Goal: Information Seeking & Learning: Learn about a topic

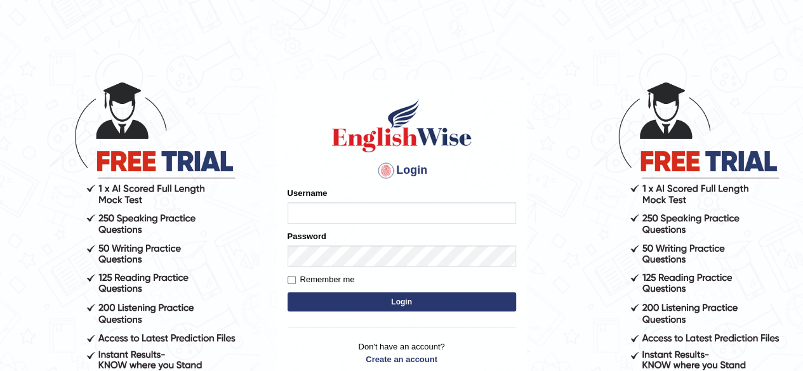
type input "aliameeni110"
click at [417, 299] on button "Login" at bounding box center [402, 302] width 229 height 19
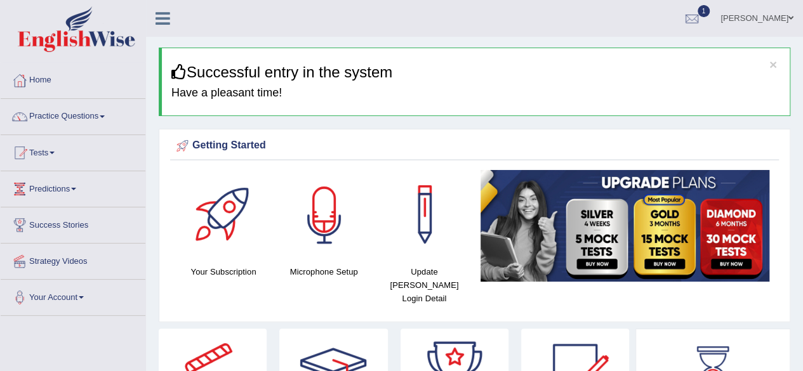
scroll to position [99, 0]
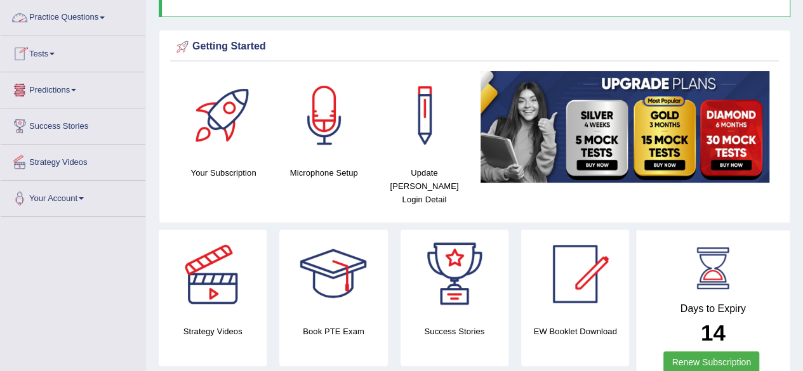
click at [100, 16] on link "Practice Questions" at bounding box center [73, 16] width 145 height 32
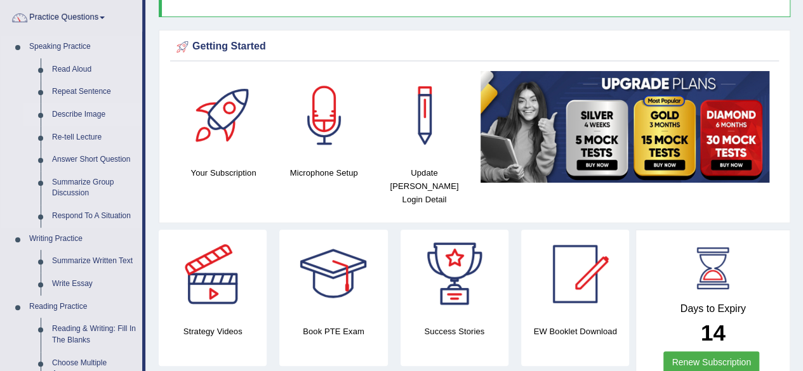
click at [94, 116] on link "Describe Image" at bounding box center [94, 114] width 96 height 23
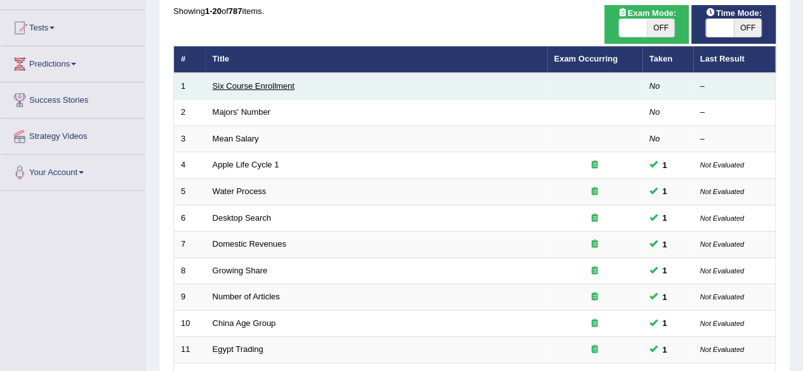
click at [221, 83] on link "Six Course Enrollment" at bounding box center [254, 86] width 82 height 10
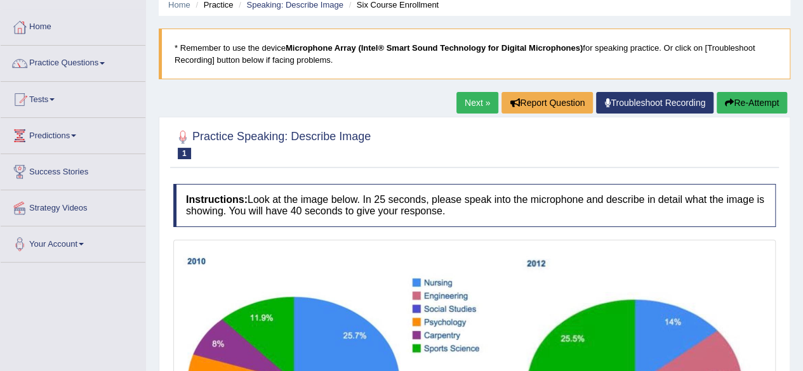
scroll to position [52, 0]
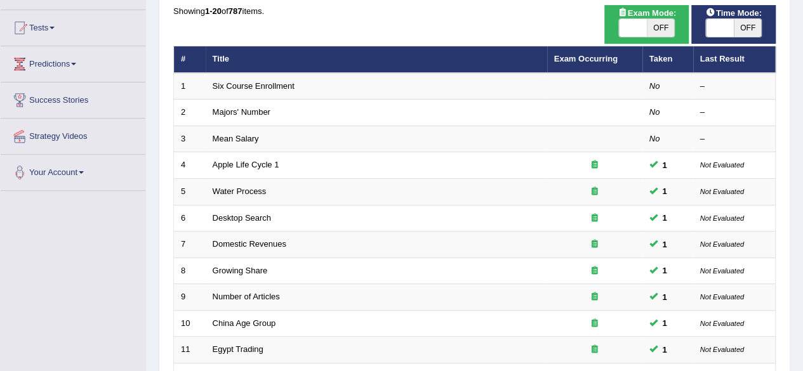
click at [648, 36] on span "OFF" at bounding box center [661, 28] width 28 height 18
checkbox input "true"
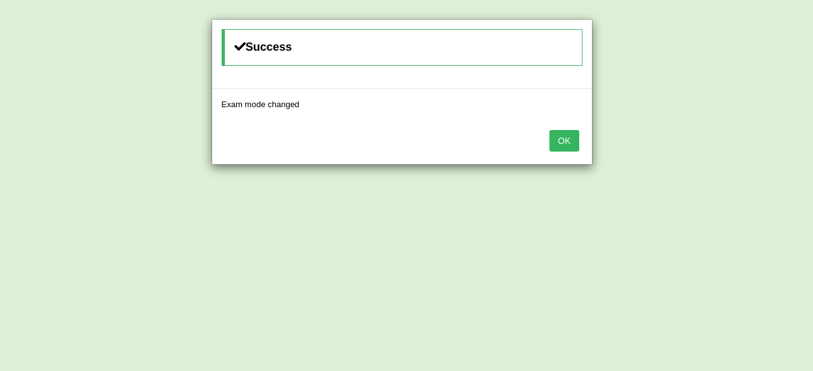
click at [559, 145] on button "OK" at bounding box center [563, 141] width 29 height 22
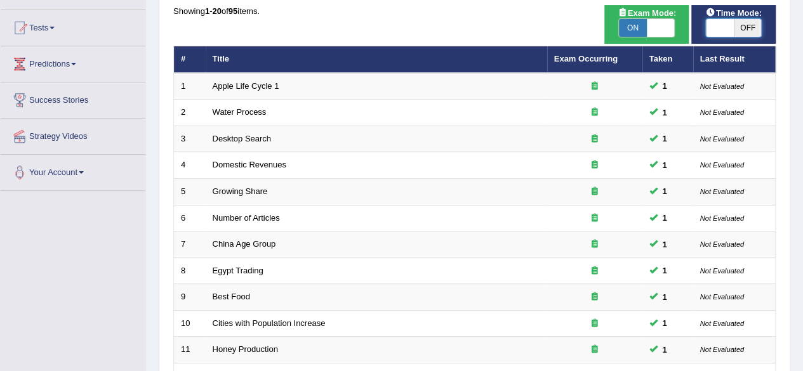
click at [732, 34] on span at bounding box center [720, 28] width 28 height 18
checkbox input "true"
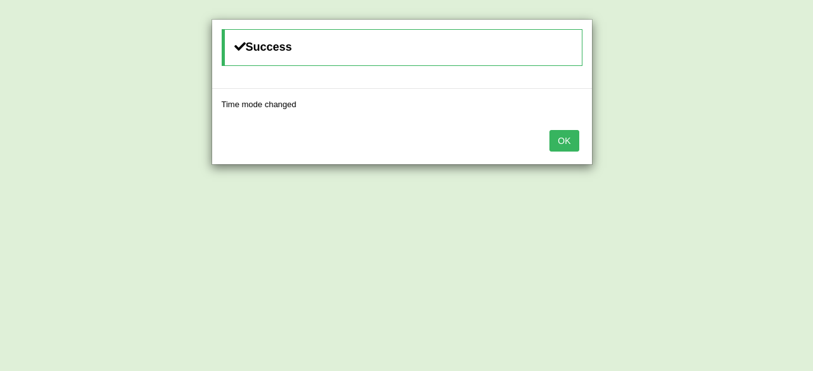
click at [568, 133] on button "OK" at bounding box center [563, 141] width 29 height 22
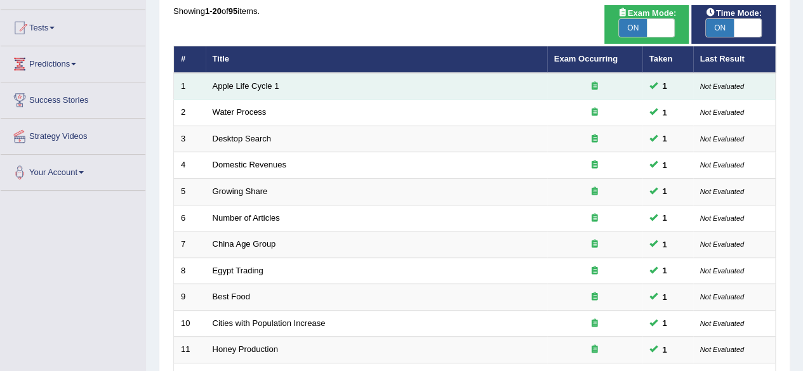
click at [261, 90] on td "Apple Life Cycle 1" at bounding box center [377, 86] width 342 height 27
click at [263, 86] on link "Apple Life Cycle 1" at bounding box center [246, 86] width 67 height 10
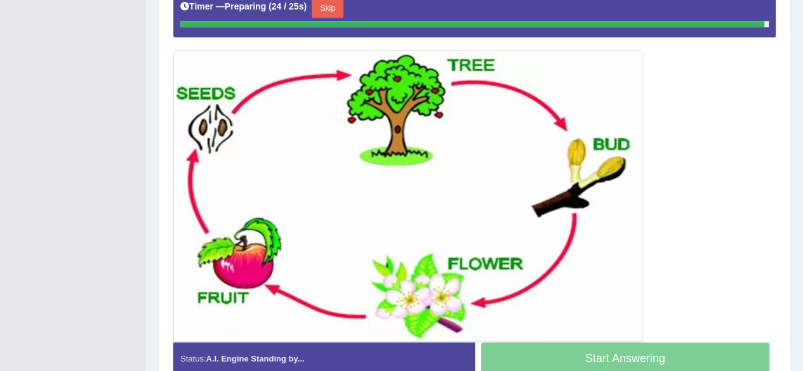
scroll to position [315, 0]
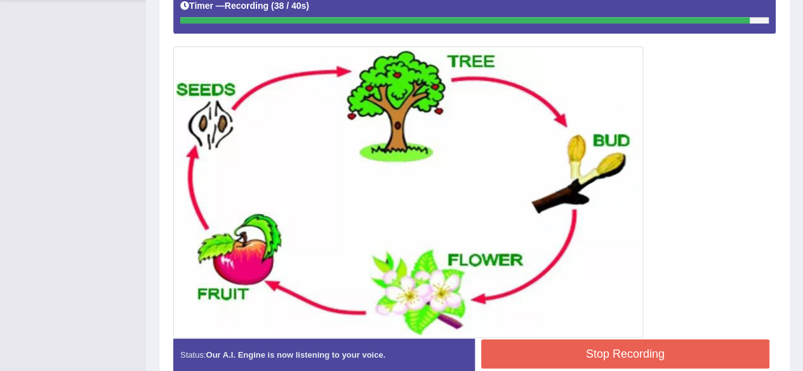
click at [641, 359] on button "Stop Recording" at bounding box center [625, 354] width 289 height 29
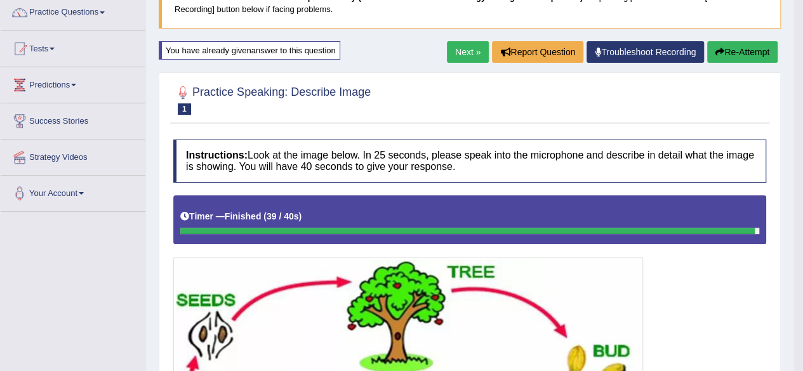
scroll to position [103, 0]
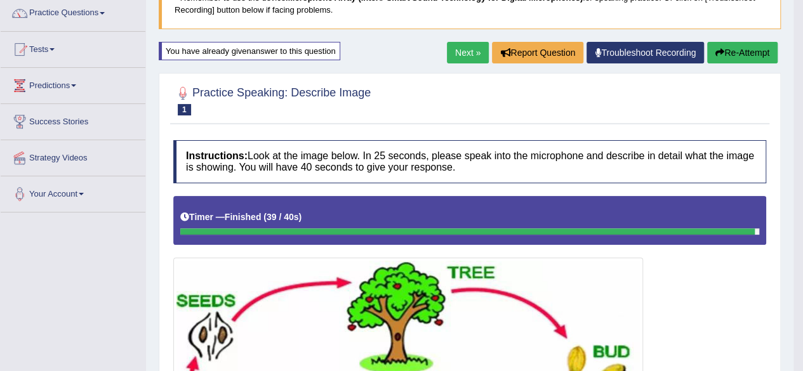
click at [469, 53] on link "Next »" at bounding box center [468, 53] width 42 height 22
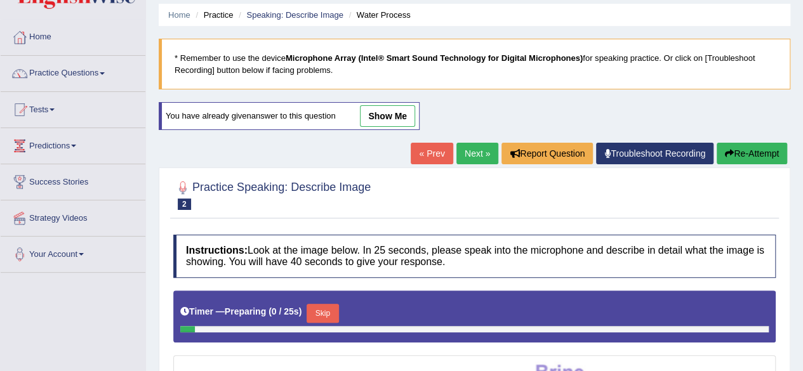
scroll to position [44, 0]
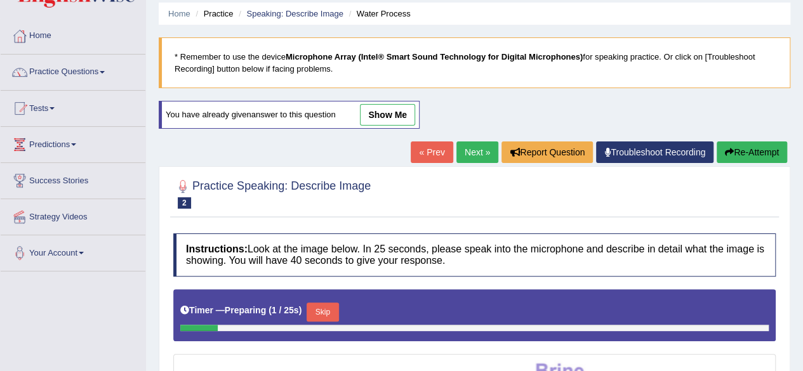
click at [95, 76] on link "Practice Questions" at bounding box center [73, 71] width 145 height 32
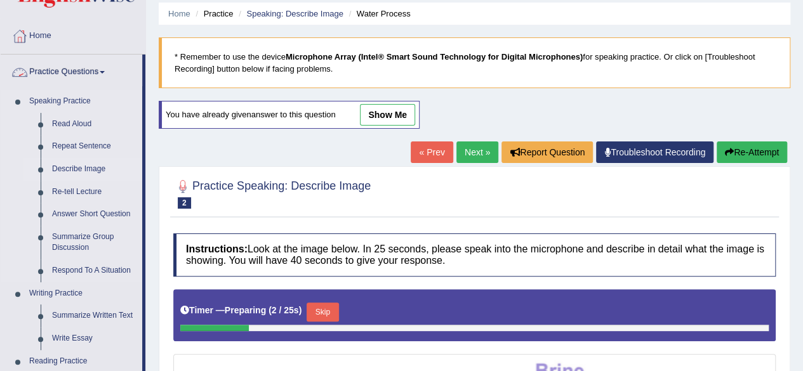
click at [89, 175] on link "Describe Image" at bounding box center [94, 169] width 96 height 23
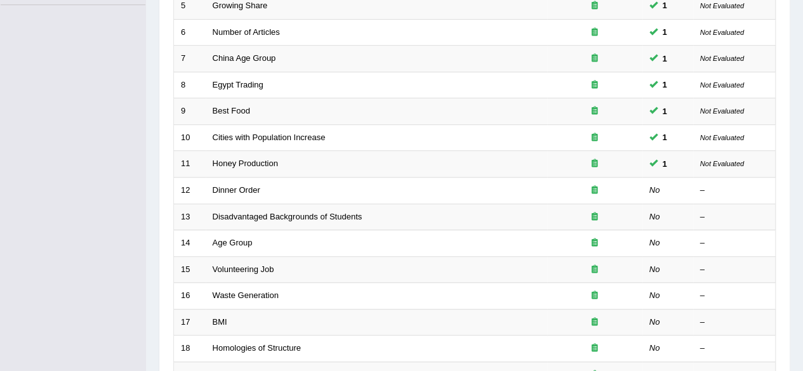
scroll to position [312, 0]
click at [236, 189] on link "Dinner Order" at bounding box center [237, 189] width 48 height 10
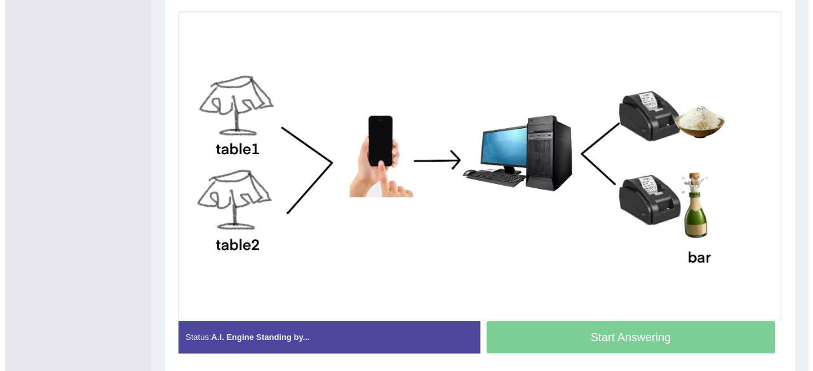
scroll to position [344, 0]
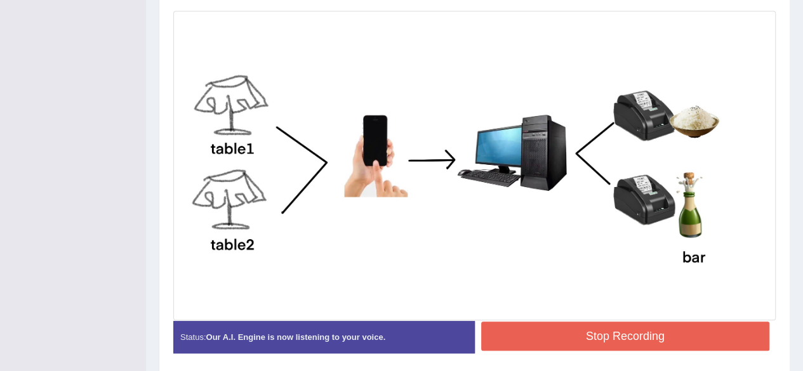
click at [631, 334] on button "Stop Recording" at bounding box center [625, 336] width 289 height 29
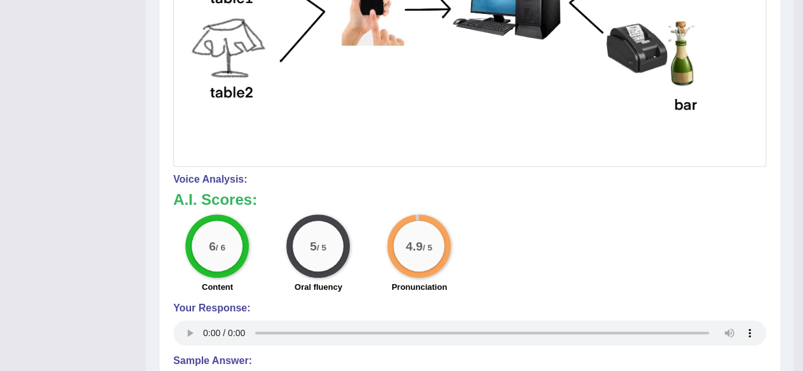
scroll to position [506, 0]
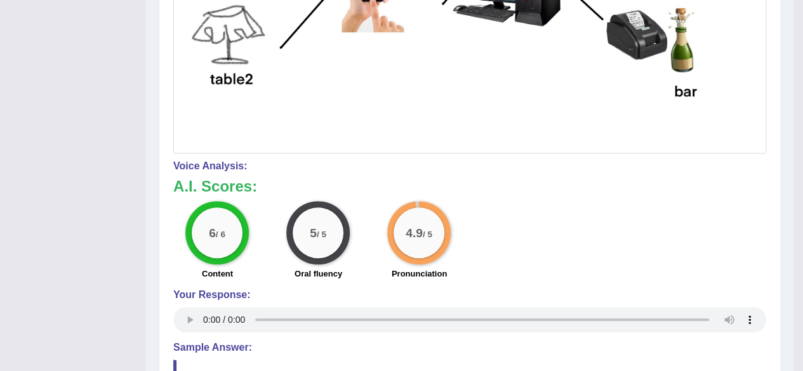
click at [362, 109] on img at bounding box center [469, 1] width 587 height 298
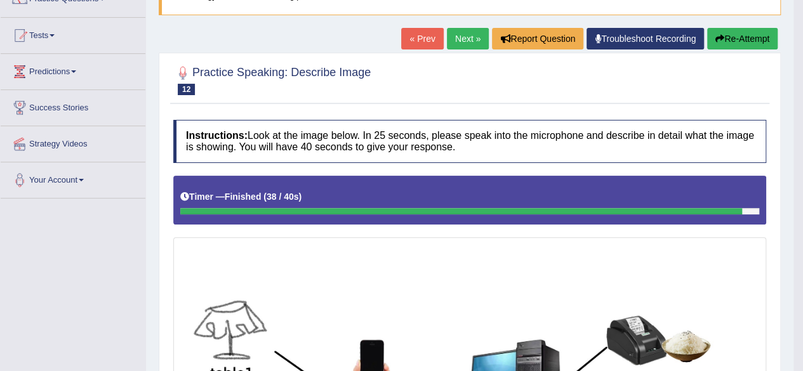
scroll to position [114, 0]
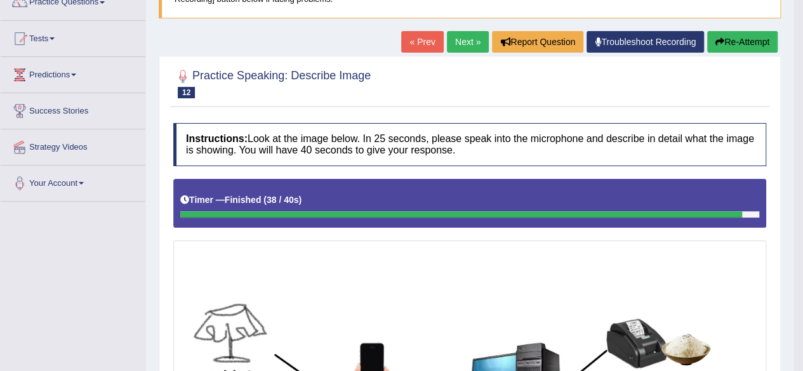
click at [466, 43] on link "Next »" at bounding box center [468, 42] width 42 height 22
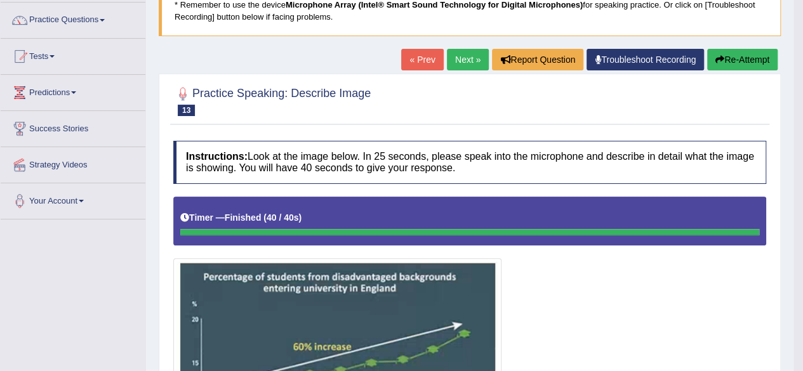
scroll to position [83, 0]
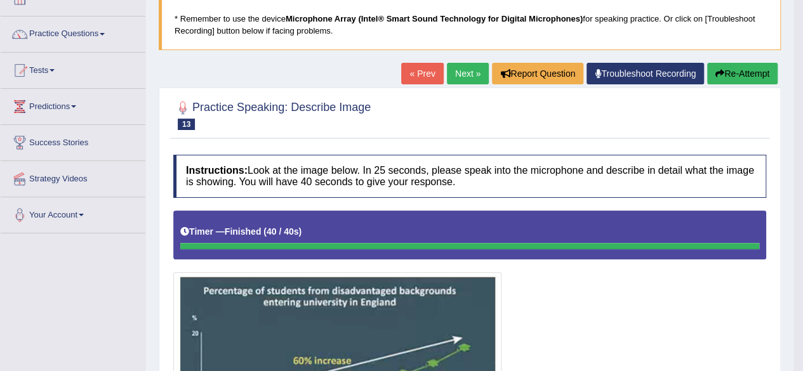
click at [467, 70] on link "Next »" at bounding box center [468, 74] width 42 height 22
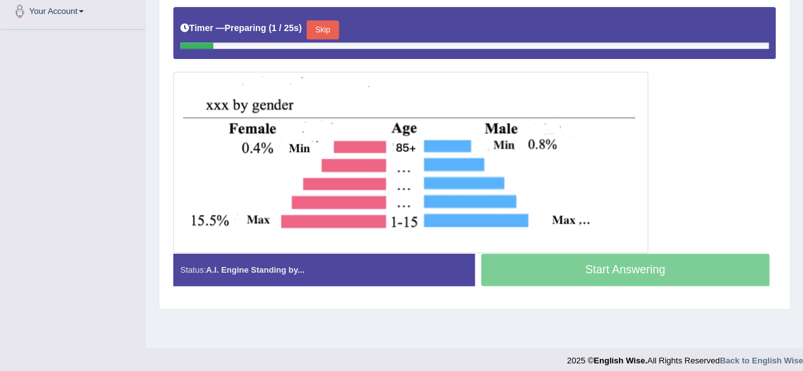
scroll to position [295, 0]
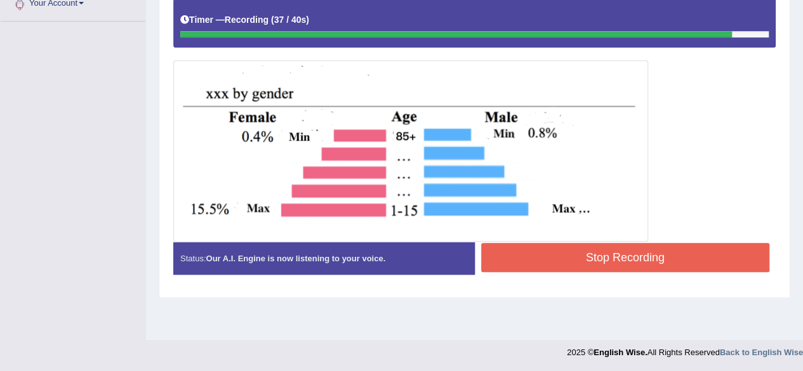
click at [633, 255] on button "Stop Recording" at bounding box center [625, 257] width 289 height 29
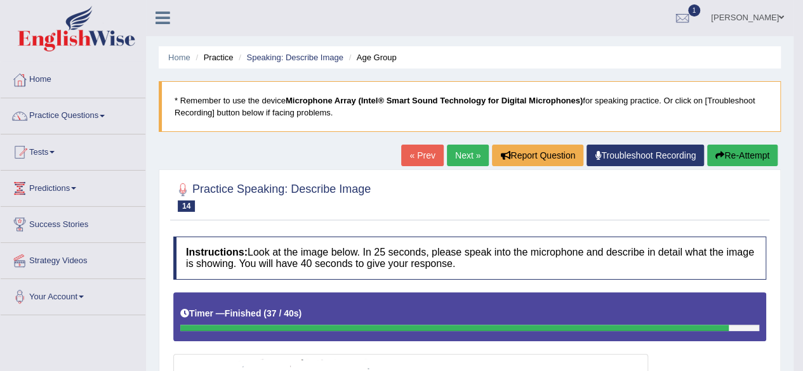
scroll to position [0, 0]
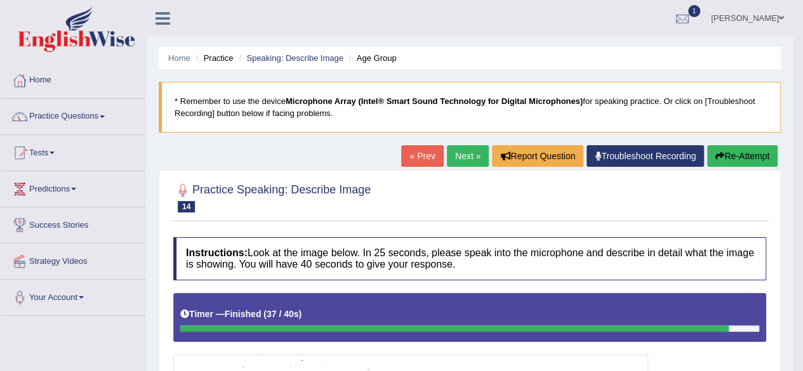
click at [85, 119] on link "Practice Questions" at bounding box center [73, 115] width 145 height 32
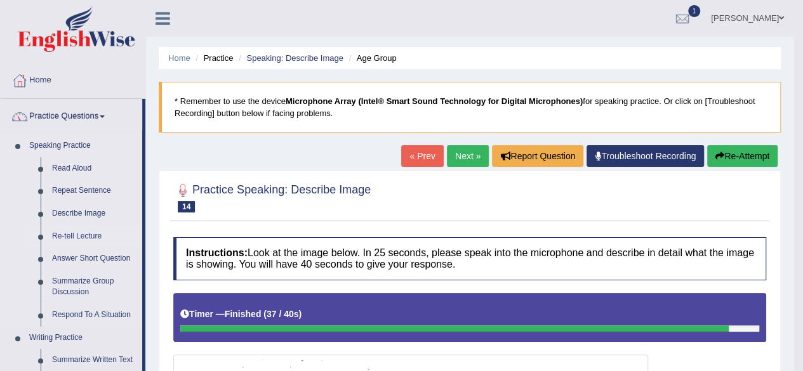
click at [78, 240] on link "Re-tell Lecture" at bounding box center [94, 236] width 96 height 23
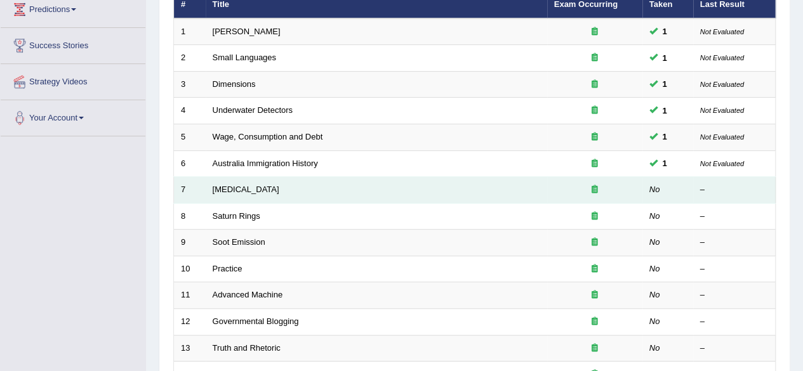
scroll to position [183, 0]
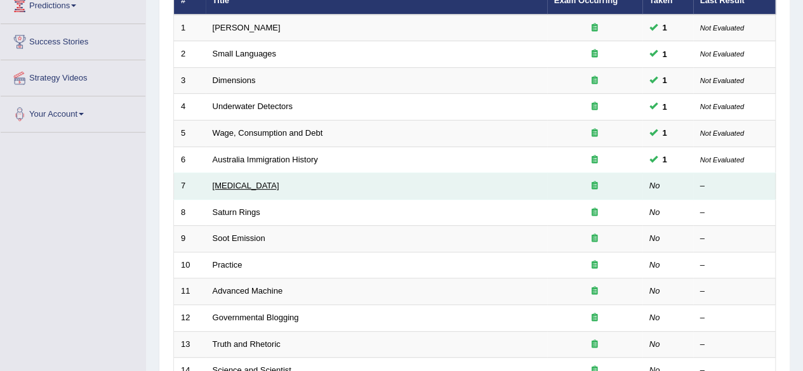
click at [260, 181] on link "Language Disorder" at bounding box center [246, 186] width 67 height 10
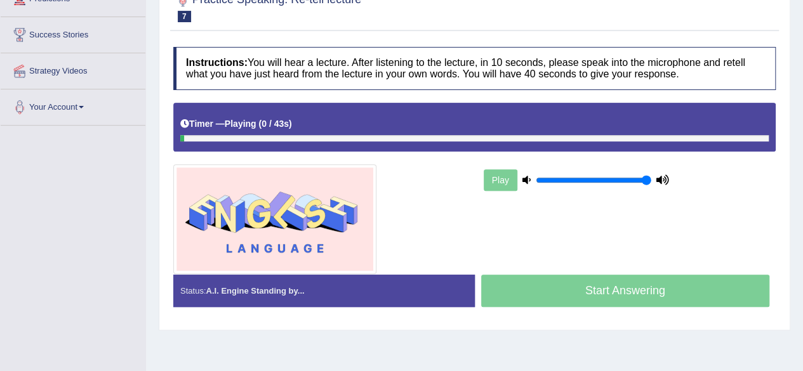
scroll to position [187, 0]
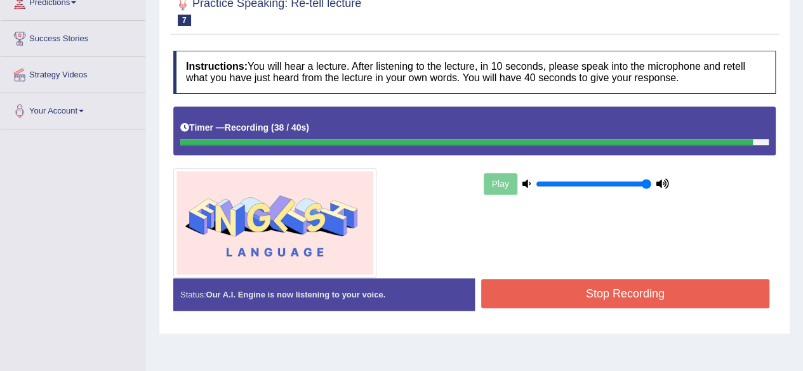
click at [660, 279] on button "Stop Recording" at bounding box center [625, 293] width 289 height 29
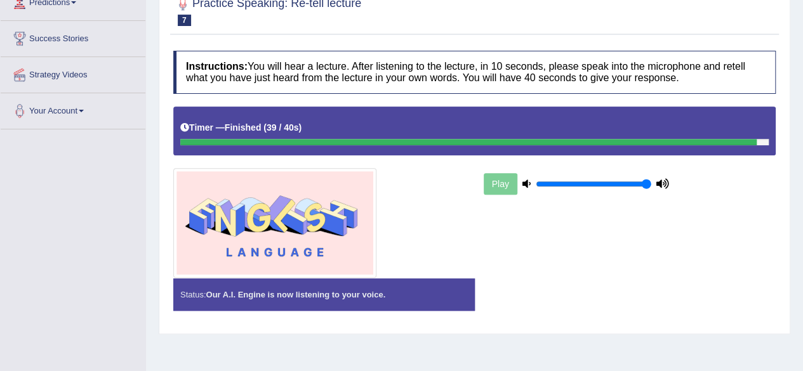
click at [628, 298] on div "Status: Our A.I. Engine is now listening to your voice. Start Answering Stop Re…" at bounding box center [474, 301] width 602 height 45
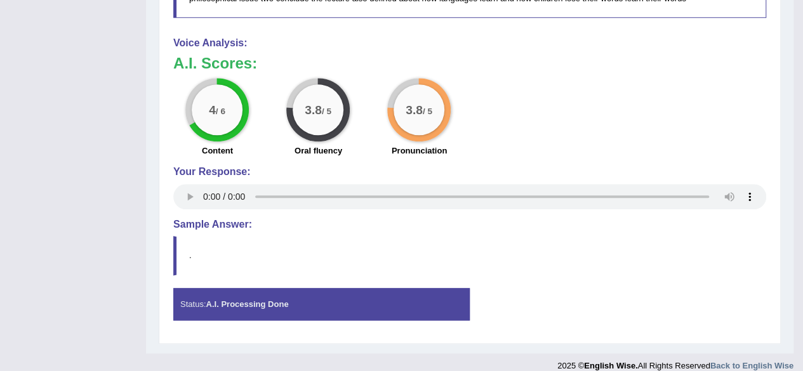
scroll to position [651, 0]
click at [260, 181] on div "Your Response:" at bounding box center [469, 190] width 593 height 46
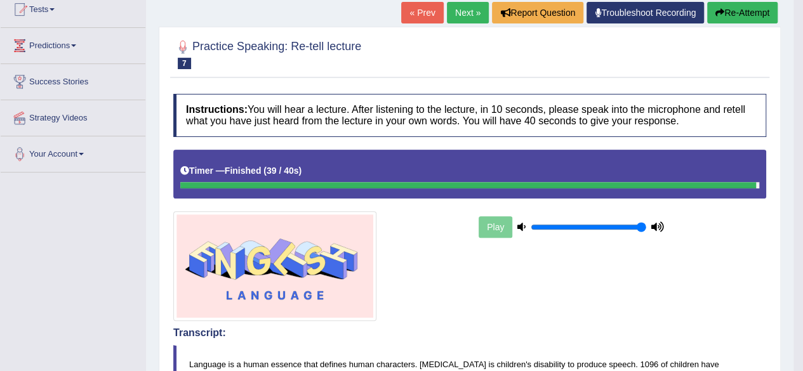
scroll to position [134, 0]
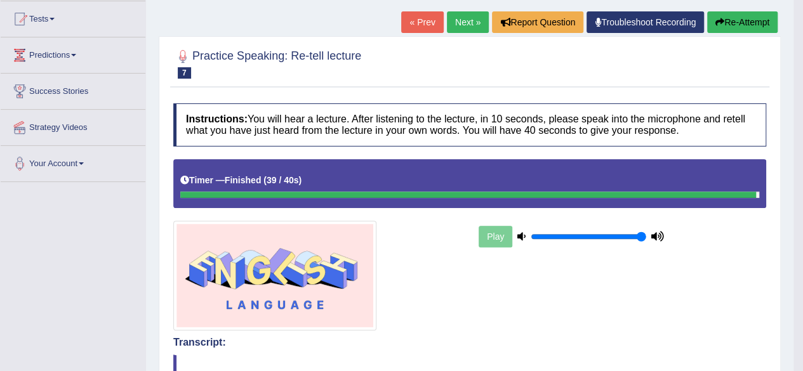
click at [456, 27] on link "Next »" at bounding box center [468, 22] width 42 height 22
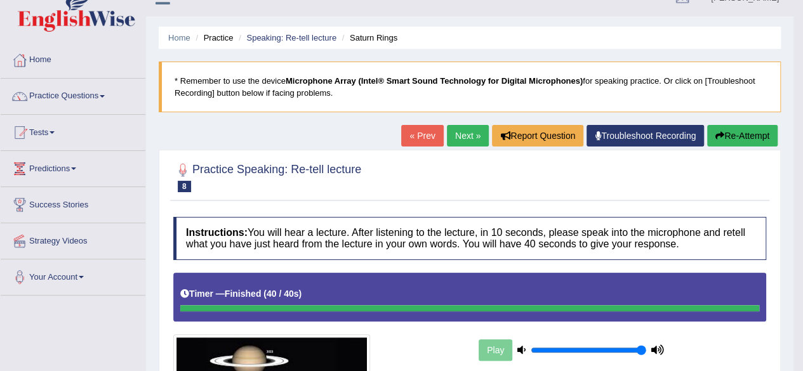
scroll to position [19, 0]
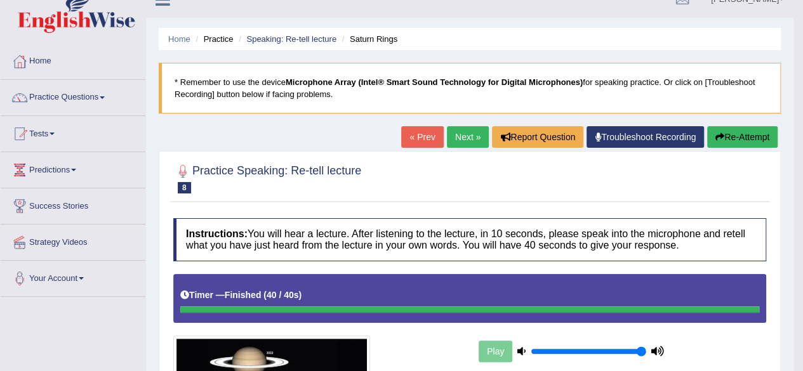
click at [460, 131] on link "Next »" at bounding box center [468, 137] width 42 height 22
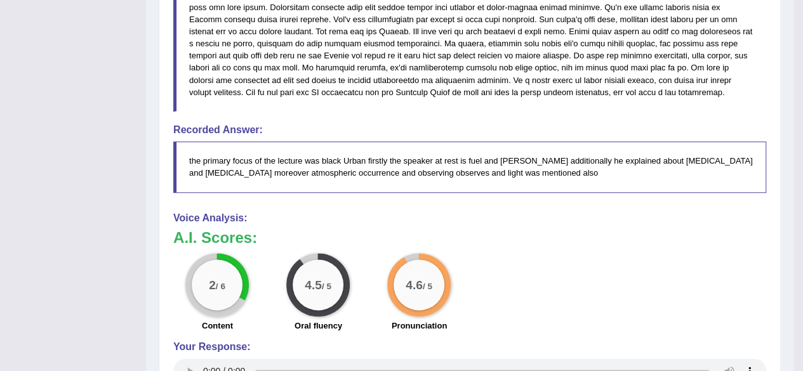
scroll to position [658, 0]
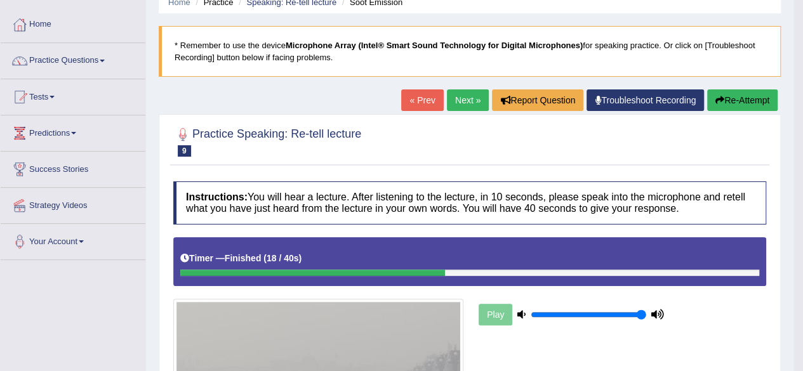
click at [460, 131] on div at bounding box center [469, 141] width 593 height 39
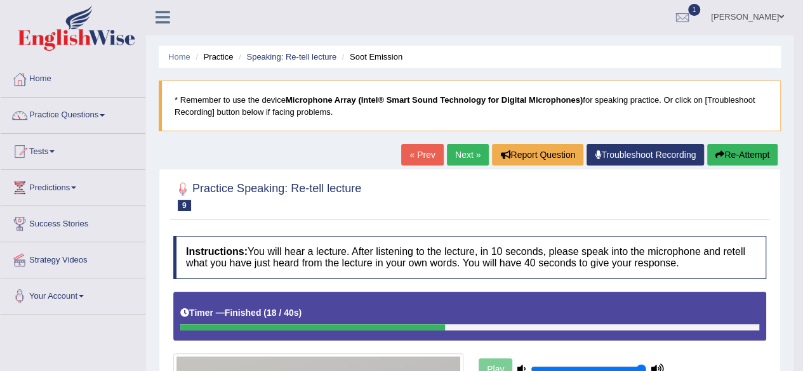
scroll to position [0, 0]
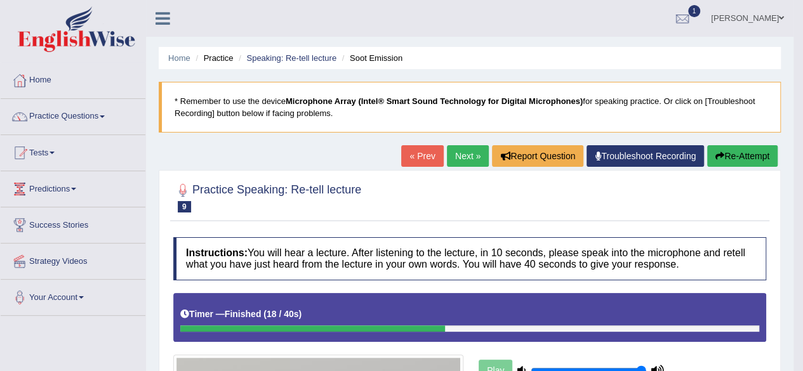
click at [734, 159] on button "Re-Attempt" at bounding box center [742, 156] width 70 height 22
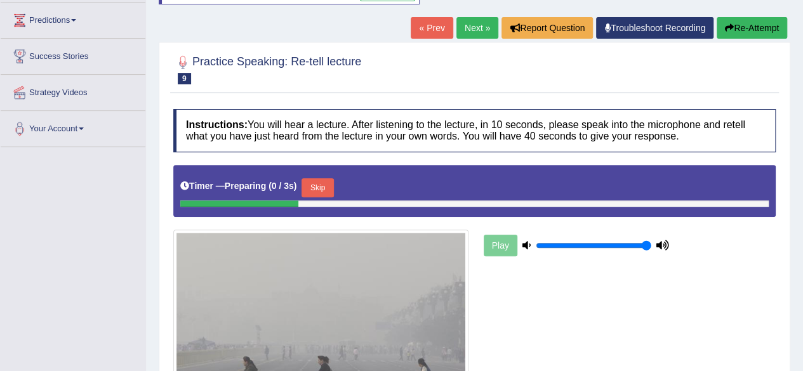
scroll to position [173, 0]
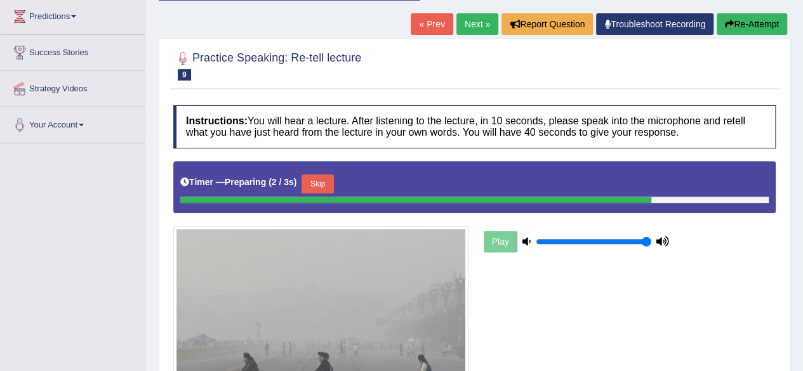
click at [329, 175] on button "Skip" at bounding box center [318, 184] width 32 height 19
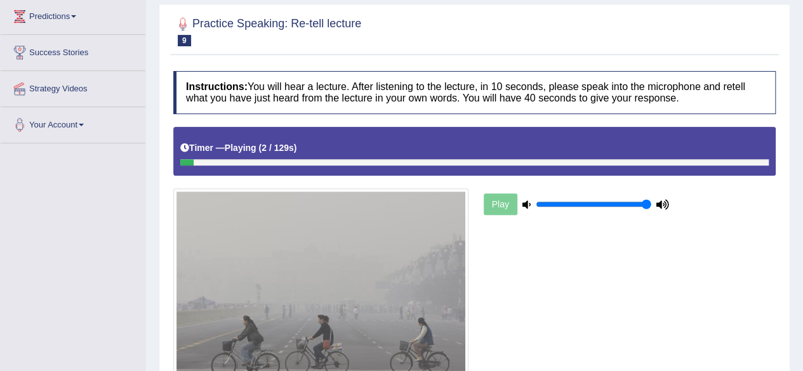
click at [712, 163] on div at bounding box center [474, 162] width 588 height 6
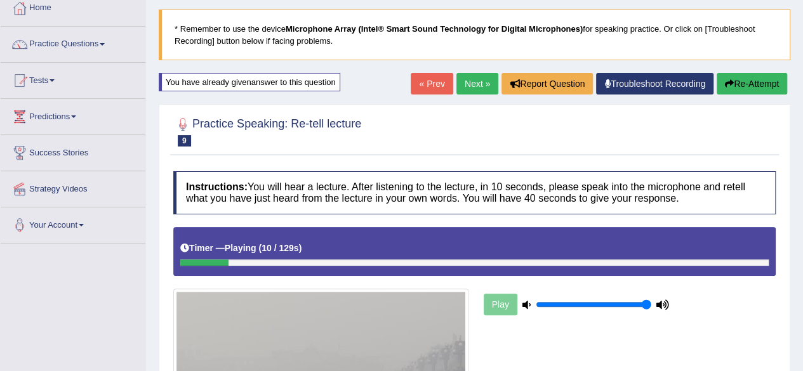
scroll to position [0, 0]
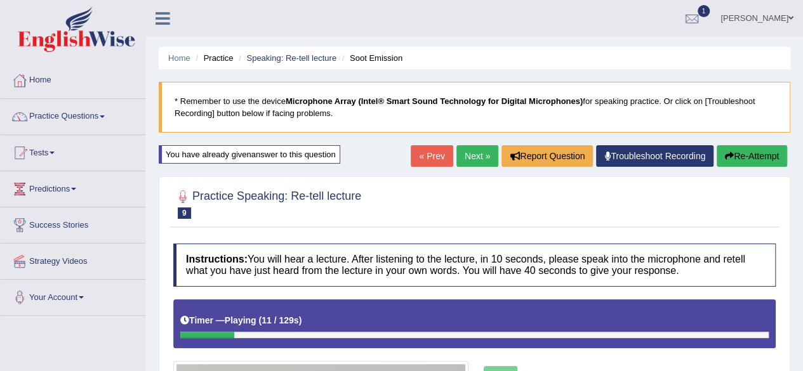
click at [467, 153] on link "Next »" at bounding box center [477, 156] width 42 height 22
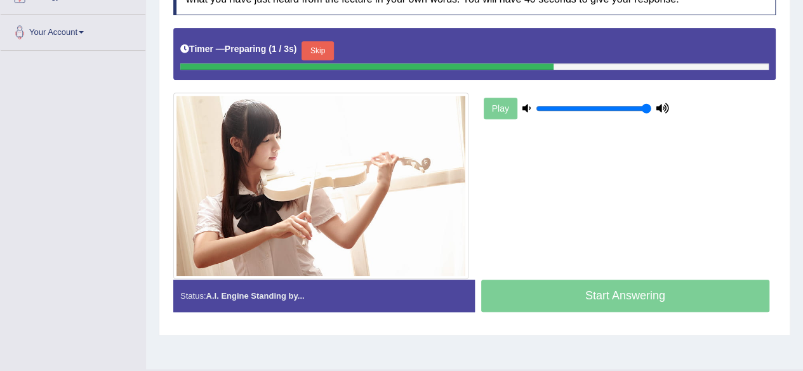
scroll to position [266, 0]
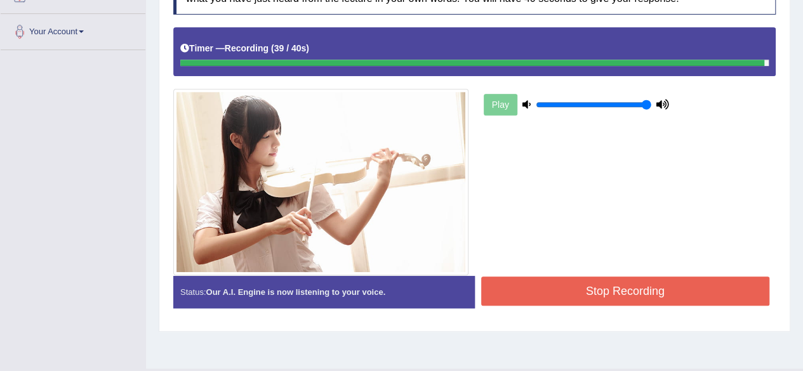
click at [599, 288] on button "Stop Recording" at bounding box center [625, 291] width 289 height 29
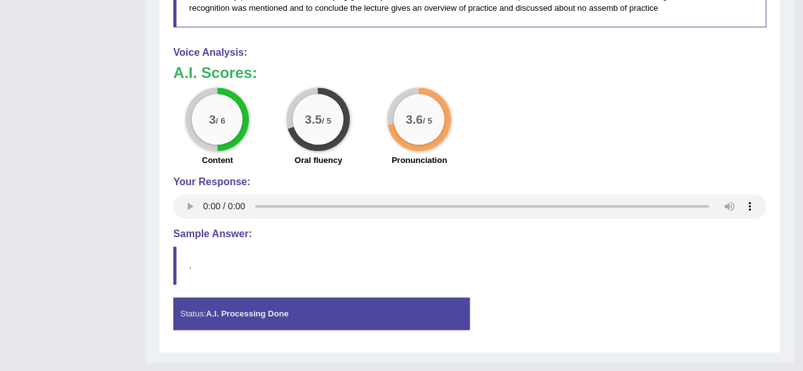
scroll to position [735, 0]
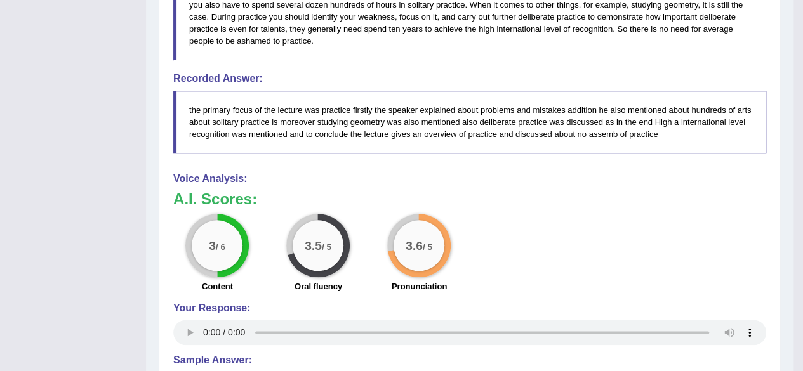
click at [623, 251] on div "3 / 6 Content 3.5 / 5 Oral fluency 3.6 / 5 Pronunciation" at bounding box center [470, 255] width 606 height 82
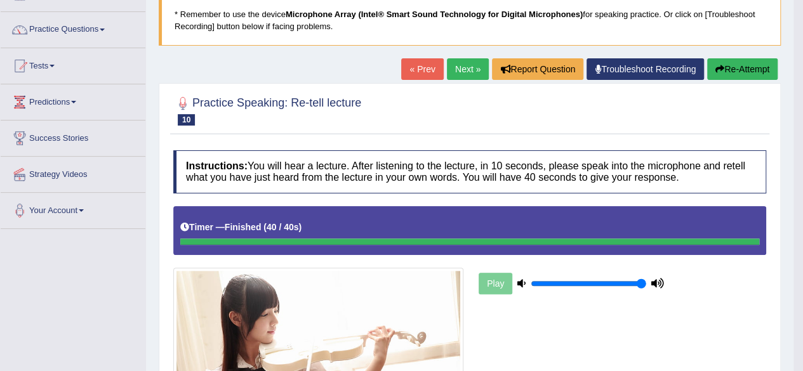
scroll to position [0, 0]
